Goal: Transaction & Acquisition: Book appointment/travel/reservation

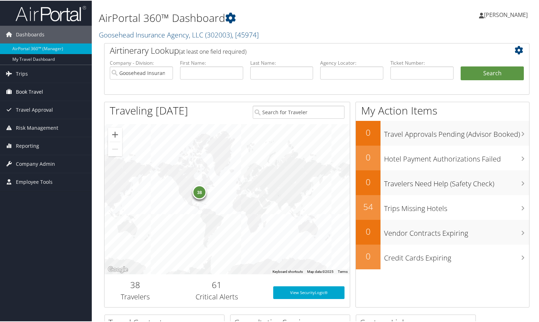
click at [68, 93] on link "Book Travel" at bounding box center [46, 91] width 92 height 18
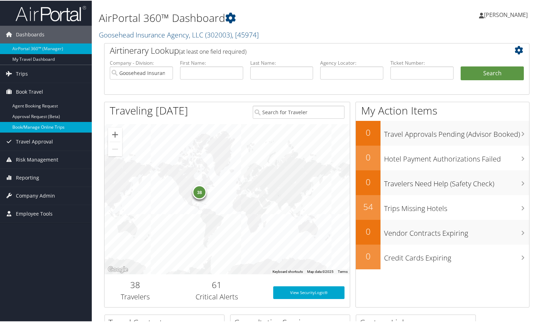
click at [40, 128] on link "Book/Manage Online Trips" at bounding box center [46, 126] width 92 height 11
